Goal: Information Seeking & Learning: Learn about a topic

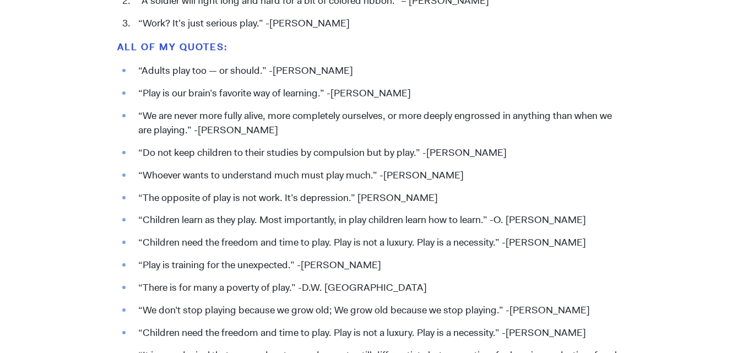
scroll to position [1268, 0]
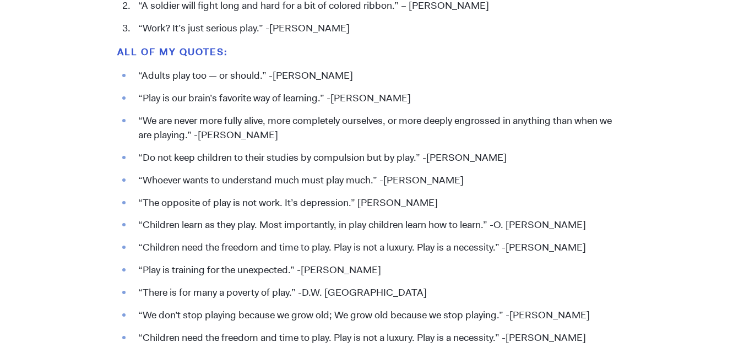
drag, startPoint x: 276, startPoint y: 132, endPoint x: 135, endPoint y: 121, distance: 140.9
click at [135, 121] on li "“We are never more fully alive, more completely ourselves, or more deeply engro…" at bounding box center [380, 128] width 494 height 29
copy li "“We are never more fully alive, more completely ourselves, or more deeply engro…"
drag, startPoint x: 606, startPoint y: 247, endPoint x: 503, endPoint y: 209, distance: 109.8
click at [503, 209] on ul "“Adults play too — or should.” -[PERSON_NAME] “Play is our brain’s favorite way…" at bounding box center [372, 278] width 510 height 418
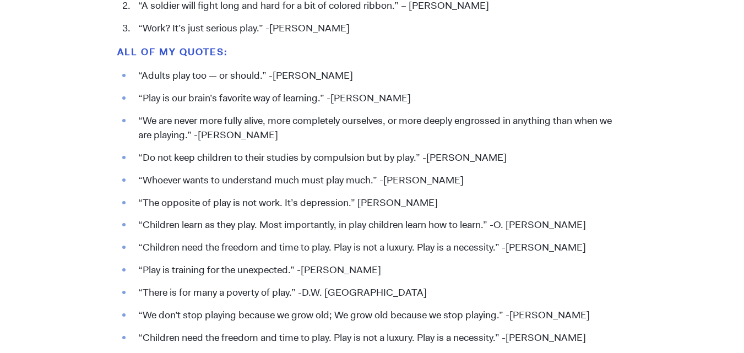
copy ul "“The opposite of play is not work. It’s depression.” [PERSON_NAME] “Children le…"
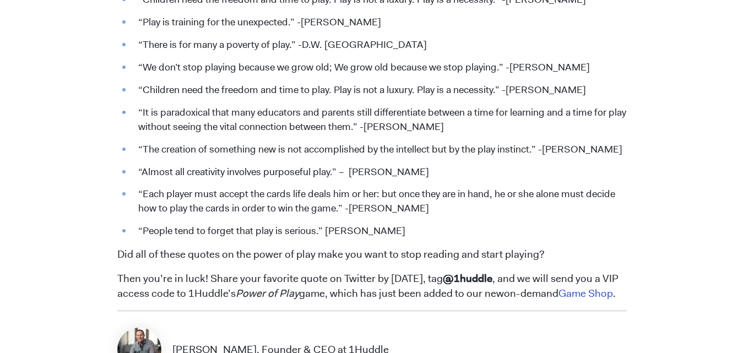
scroll to position [1521, 0]
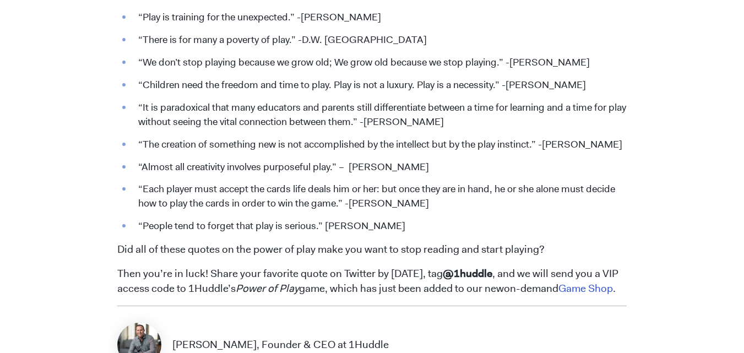
drag, startPoint x: 429, startPoint y: 168, endPoint x: 138, endPoint y: 143, distance: 291.5
click at [138, 143] on ul "“Adults play too — or should.” -[PERSON_NAME] “Play is our brain’s favorite way…" at bounding box center [372, 25] width 510 height 418
copy ul "“The creation of something new is not accomplished by the intellect but by the …"
